Goal: Task Accomplishment & Management: Manage account settings

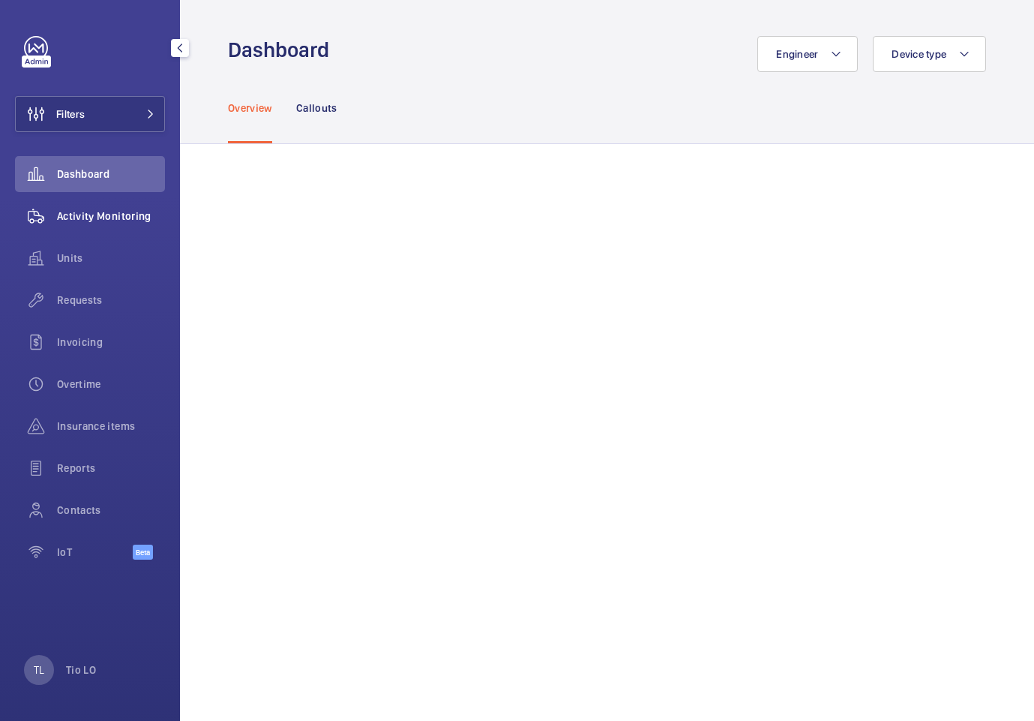
click at [115, 225] on div "Activity Monitoring" at bounding box center [90, 216] width 150 height 36
